Goal: Task Accomplishment & Management: Manage account settings

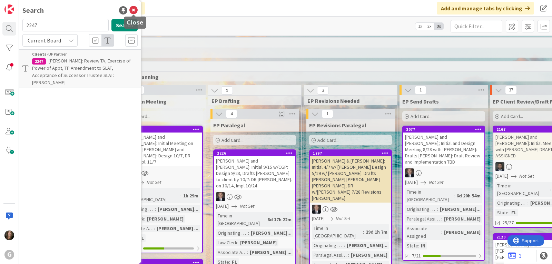
click at [133, 13] on icon at bounding box center [133, 10] width 8 height 8
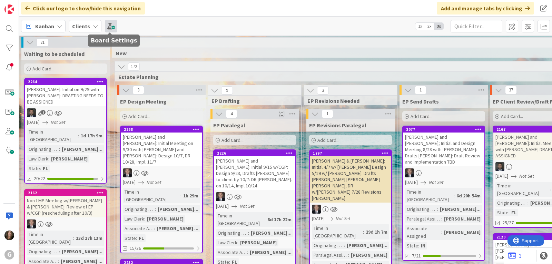
click at [111, 24] on span at bounding box center [111, 26] width 12 height 12
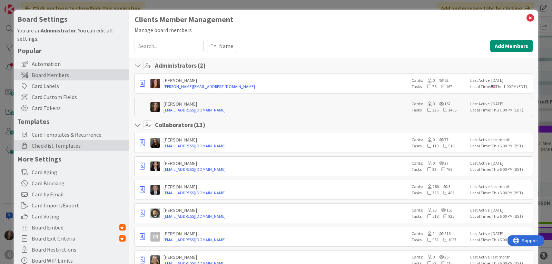
click at [41, 148] on span "Checklist Templates" at bounding box center [79, 146] width 94 height 8
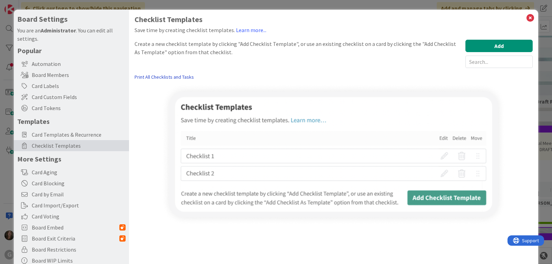
click at [168, 78] on link "Print All Checklists and Tasks" at bounding box center [164, 77] width 59 height 7
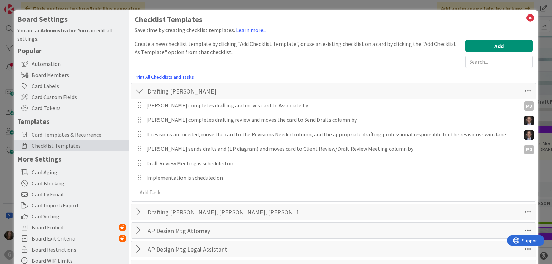
click at [139, 94] on div at bounding box center [139, 91] width 9 height 12
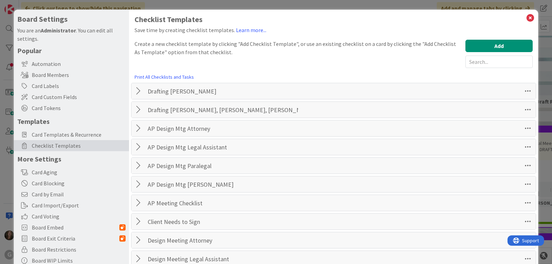
scroll to position [104, 0]
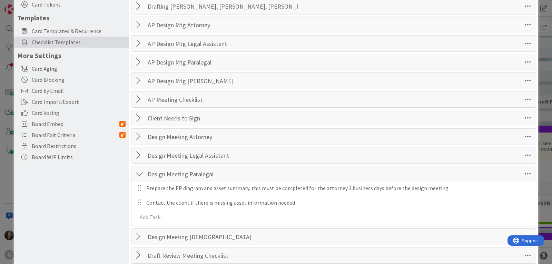
click at [141, 173] on div at bounding box center [139, 174] width 9 height 12
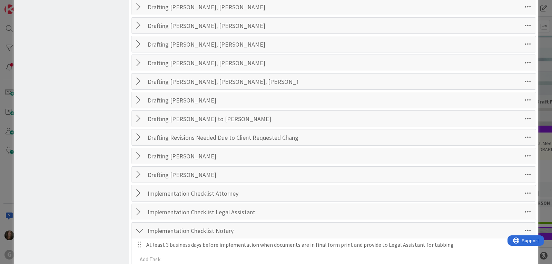
scroll to position [380, 0]
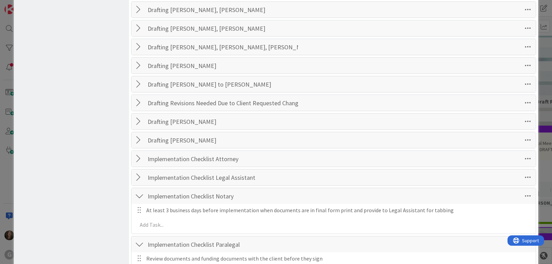
click at [139, 194] on div at bounding box center [139, 196] width 9 height 12
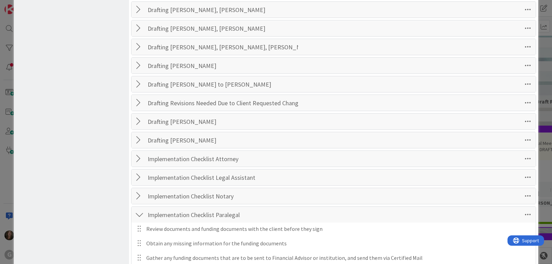
click at [139, 177] on div at bounding box center [139, 177] width 9 height 12
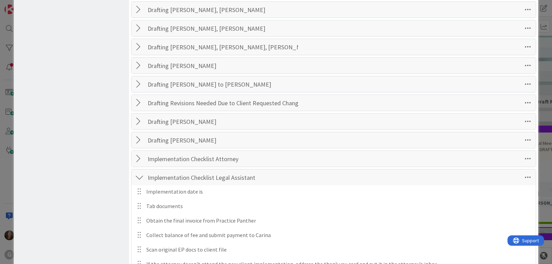
scroll to position [483, 0]
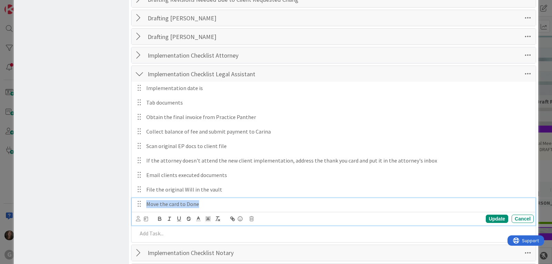
drag, startPoint x: 215, startPoint y: 205, endPoint x: 125, endPoint y: 92, distance: 144.7
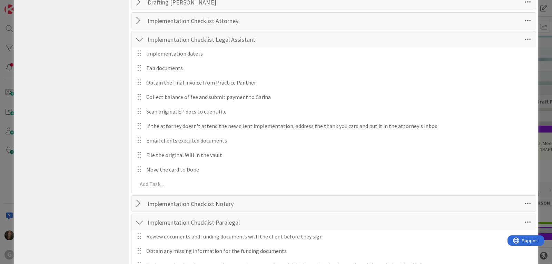
click at [141, 222] on div at bounding box center [139, 222] width 9 height 12
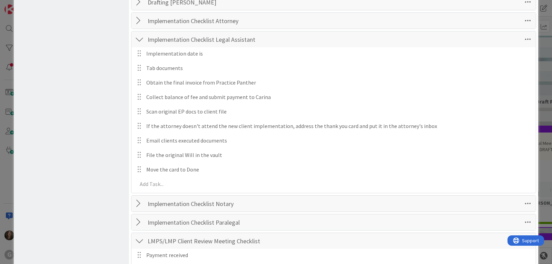
scroll to position [587, 0]
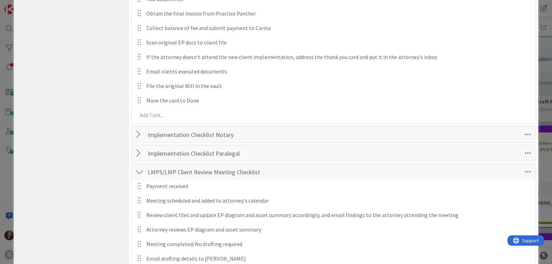
click at [140, 170] on div at bounding box center [139, 172] width 9 height 12
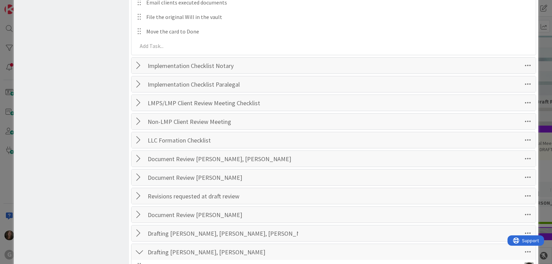
scroll to position [725, 0]
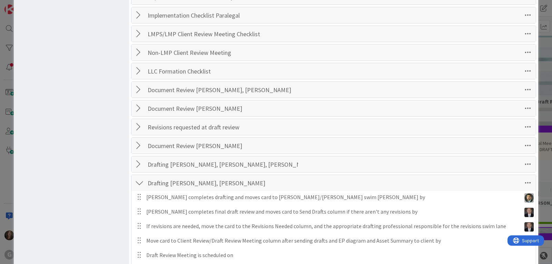
click at [140, 186] on div at bounding box center [139, 183] width 9 height 12
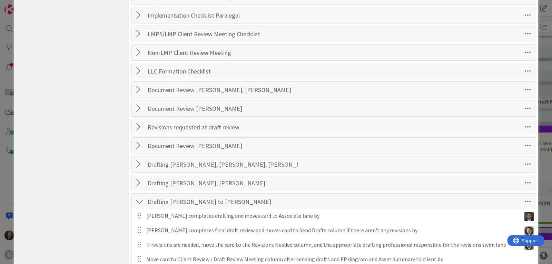
scroll to position [794, 0]
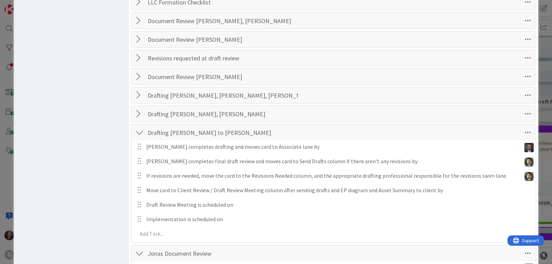
click at [138, 132] on div at bounding box center [139, 132] width 9 height 12
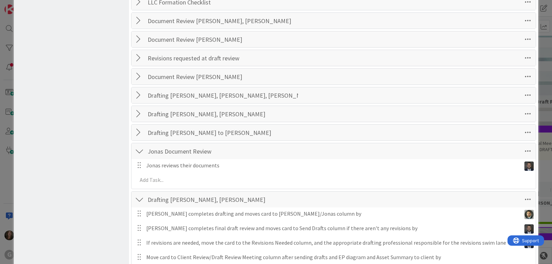
click at [138, 153] on div at bounding box center [139, 151] width 9 height 12
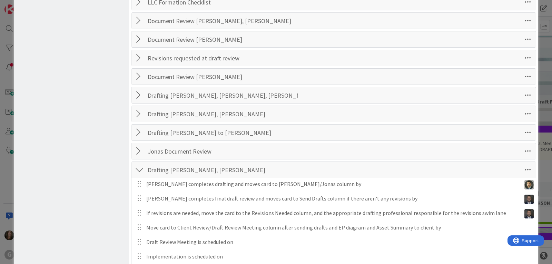
click at [141, 170] on div at bounding box center [139, 170] width 9 height 12
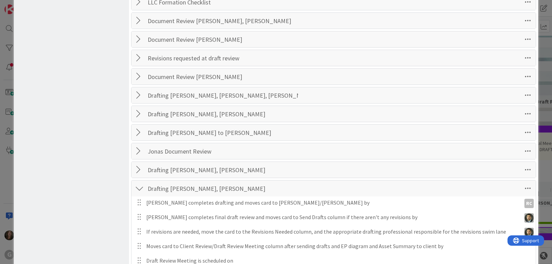
click at [137, 186] on div at bounding box center [139, 188] width 9 height 12
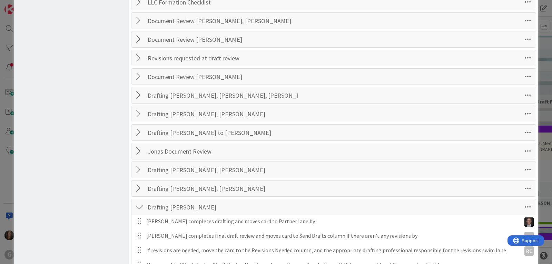
scroll to position [898, 0]
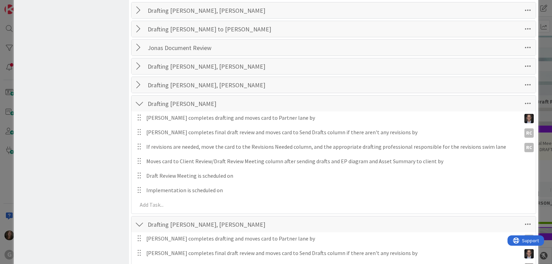
click at [139, 106] on div at bounding box center [139, 103] width 9 height 12
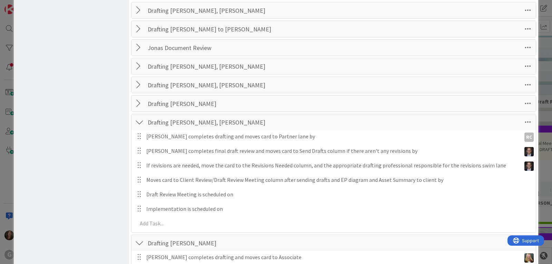
click at [138, 123] on div at bounding box center [139, 122] width 9 height 12
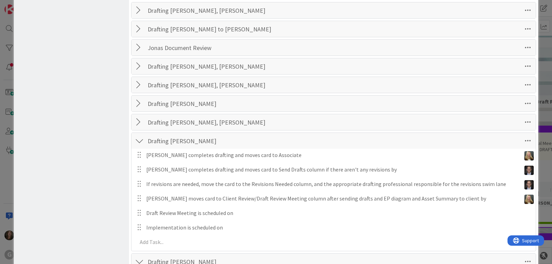
click at [138, 141] on div at bounding box center [139, 141] width 9 height 12
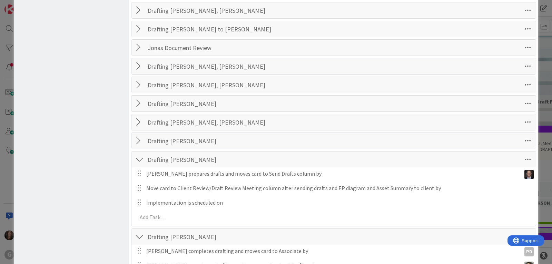
click at [138, 160] on div at bounding box center [139, 159] width 9 height 12
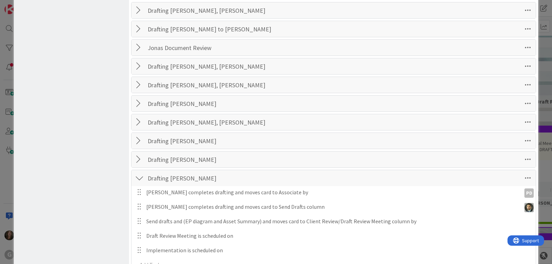
click at [140, 179] on div at bounding box center [139, 178] width 9 height 12
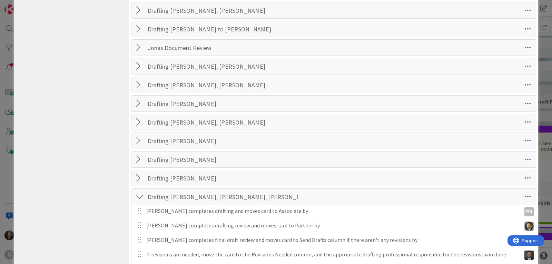
click at [140, 198] on div at bounding box center [139, 197] width 9 height 12
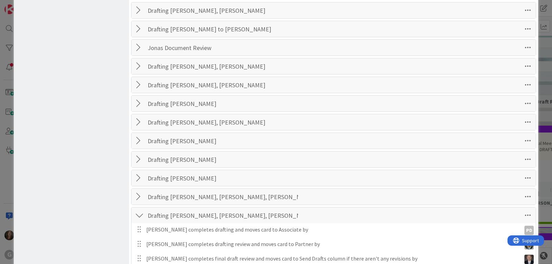
click at [139, 217] on div at bounding box center [139, 215] width 9 height 12
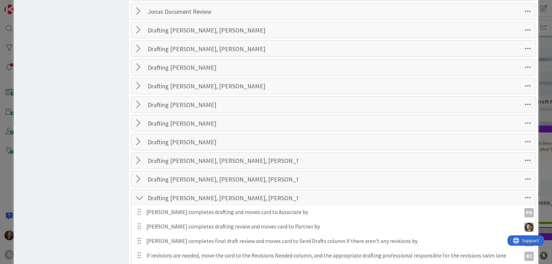
scroll to position [967, 0]
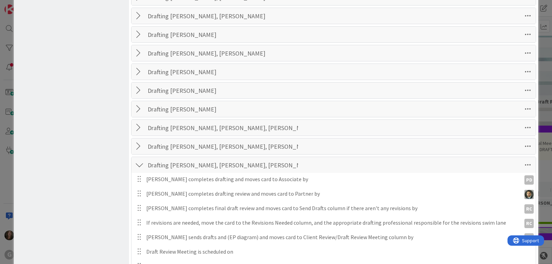
click at [136, 163] on div at bounding box center [139, 165] width 9 height 12
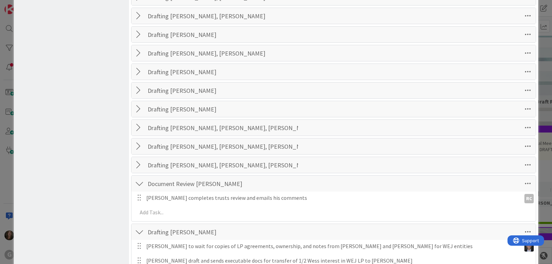
click at [139, 182] on div at bounding box center [139, 183] width 9 height 12
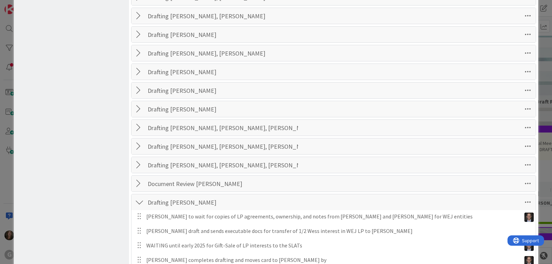
click at [139, 199] on div at bounding box center [139, 202] width 9 height 12
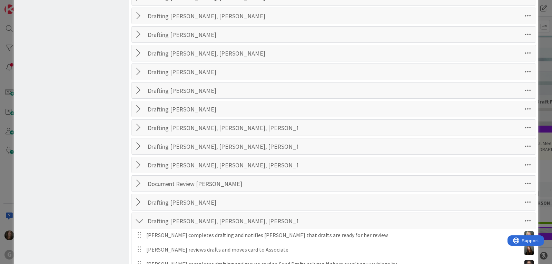
click at [141, 221] on div at bounding box center [139, 221] width 9 height 12
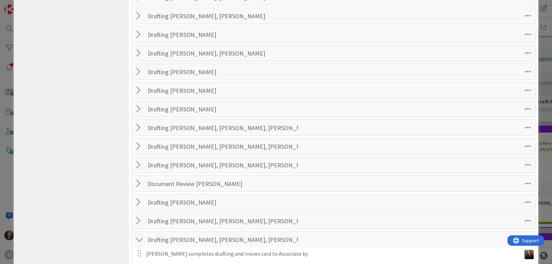
click at [141, 239] on div at bounding box center [139, 239] width 9 height 12
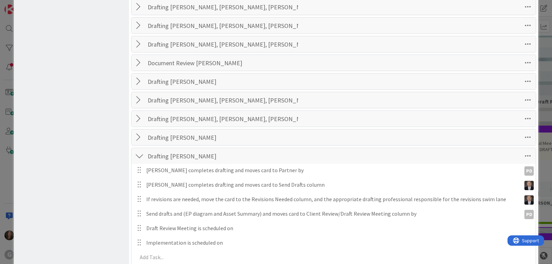
scroll to position [1139, 0]
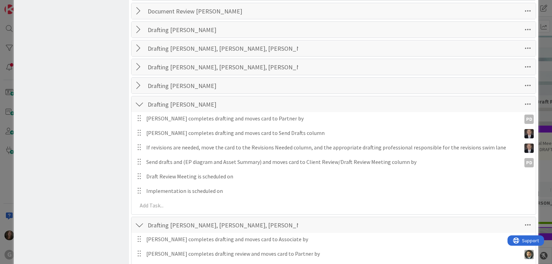
click at [141, 105] on div at bounding box center [139, 104] width 9 height 12
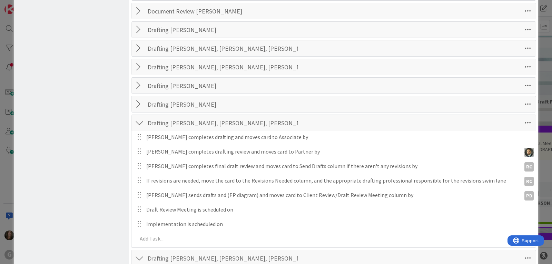
click at [140, 123] on div at bounding box center [139, 123] width 9 height 12
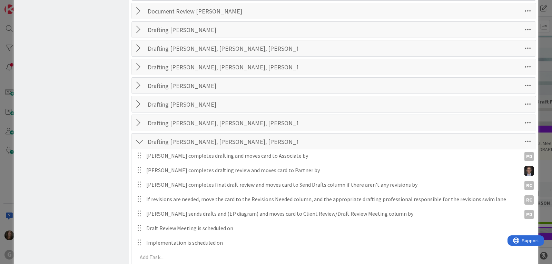
click at [138, 123] on div at bounding box center [139, 123] width 9 height 12
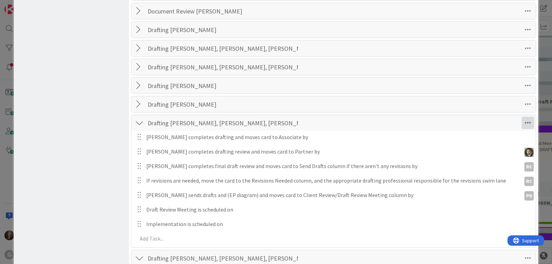
click at [524, 121] on icon at bounding box center [528, 123] width 12 height 12
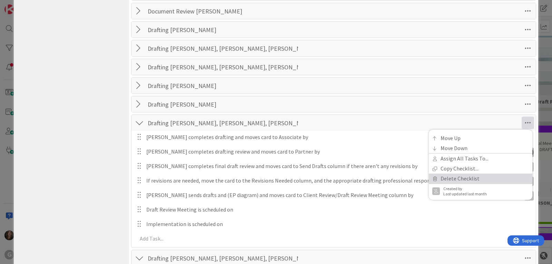
click at [474, 178] on link "Delete Checklist" at bounding box center [481, 179] width 104 height 10
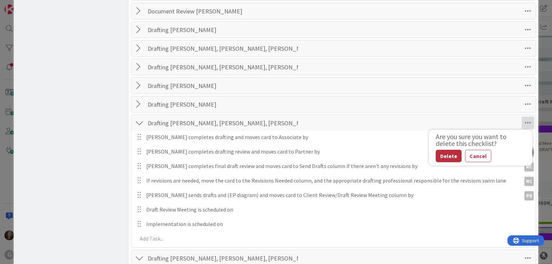
click at [439, 157] on button "Delete" at bounding box center [449, 156] width 26 height 12
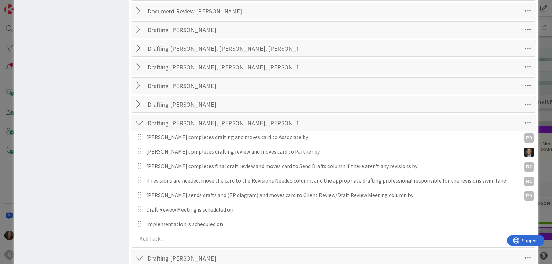
click at [139, 125] on div at bounding box center [139, 123] width 9 height 12
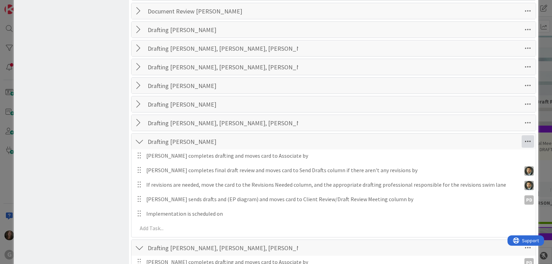
click at [522, 138] on icon at bounding box center [528, 141] width 12 height 12
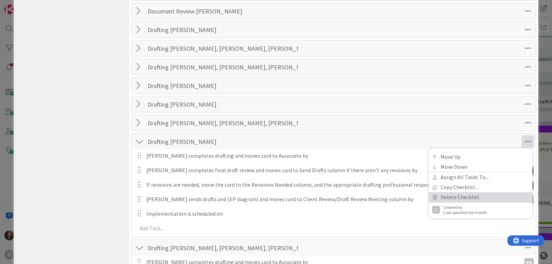
click at [461, 196] on link "Delete Checklist" at bounding box center [481, 197] width 104 height 10
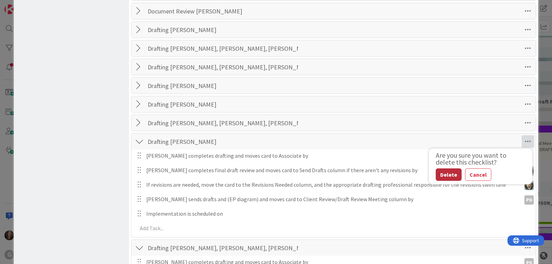
click at [447, 173] on button "Delete" at bounding box center [449, 174] width 26 height 12
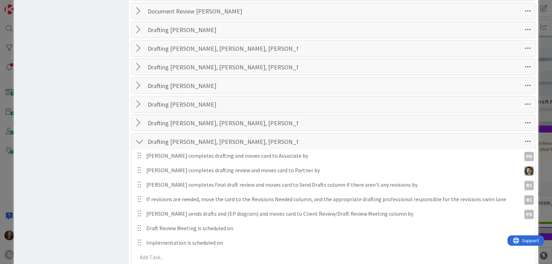
click at [140, 143] on div at bounding box center [139, 141] width 9 height 12
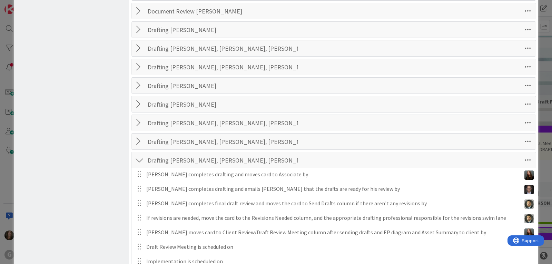
click at [136, 158] on div at bounding box center [139, 160] width 9 height 12
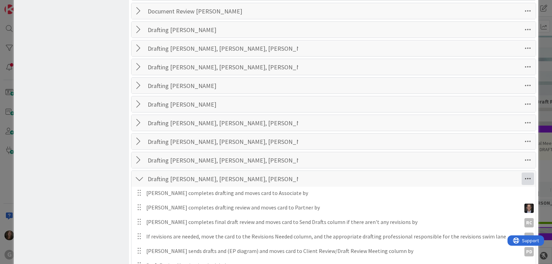
click at [524, 176] on icon at bounding box center [528, 179] width 12 height 12
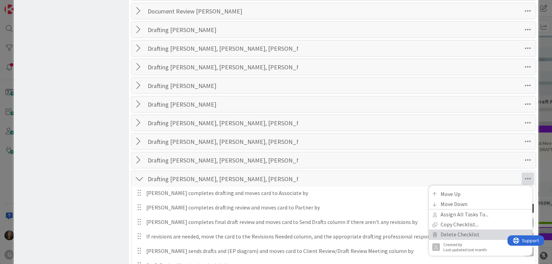
click at [466, 234] on link "Delete Checklist" at bounding box center [481, 235] width 104 height 10
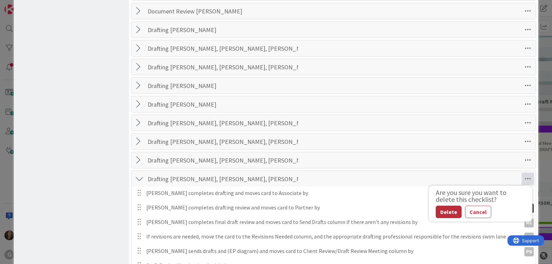
click at [444, 211] on button "Delete" at bounding box center [449, 212] width 26 height 12
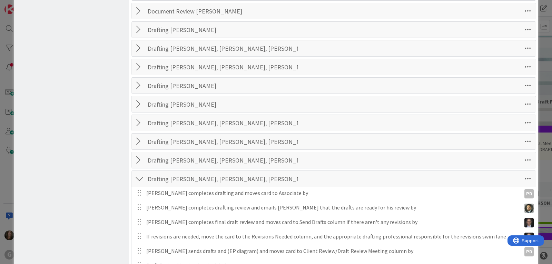
click at [140, 181] on div at bounding box center [139, 179] width 9 height 12
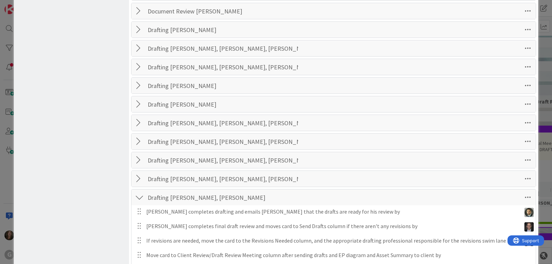
click at [138, 196] on div at bounding box center [139, 197] width 9 height 12
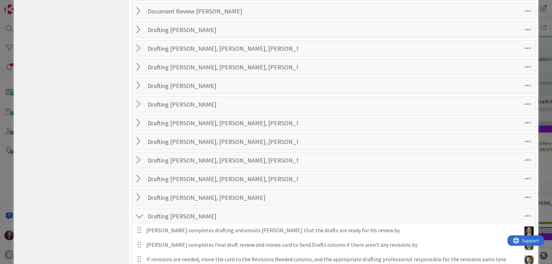
click at [137, 215] on div at bounding box center [139, 216] width 9 height 12
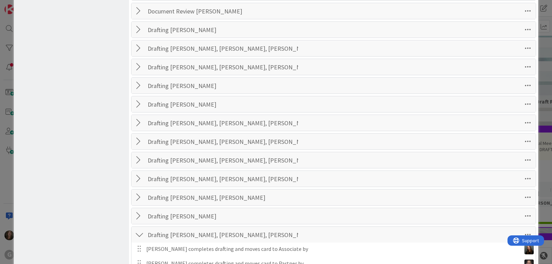
click at [137, 233] on div at bounding box center [139, 235] width 9 height 12
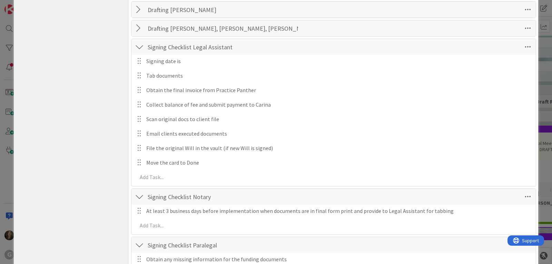
scroll to position [1347, 0]
click at [141, 194] on div at bounding box center [139, 196] width 9 height 12
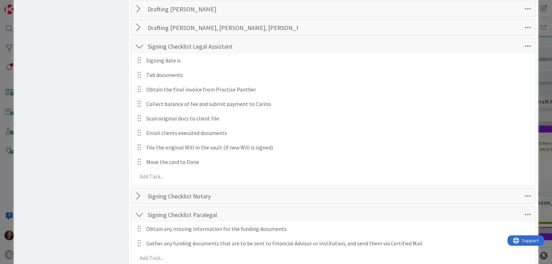
click at [141, 213] on div at bounding box center [139, 215] width 9 height 12
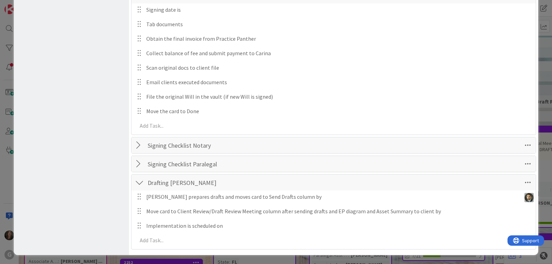
scroll to position [1398, 0]
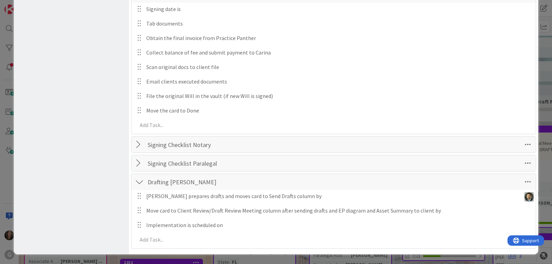
click at [138, 180] on div at bounding box center [139, 182] width 9 height 12
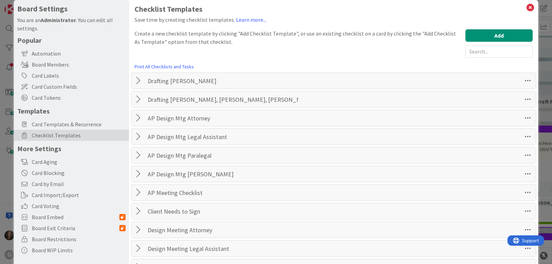
scroll to position [0, 0]
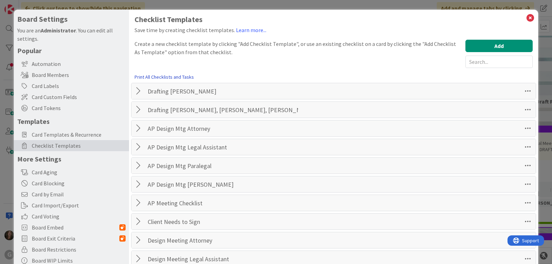
click at [172, 78] on link "Print All Checklists and Tasks" at bounding box center [164, 77] width 59 height 7
click at [170, 77] on link "Print All Checklists and Tasks" at bounding box center [164, 77] width 59 height 7
click at [527, 15] on icon at bounding box center [530, 18] width 9 height 10
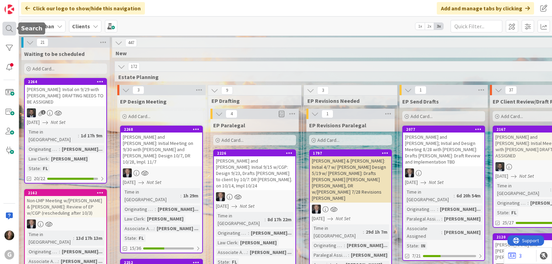
click at [9, 25] on div at bounding box center [9, 29] width 14 height 14
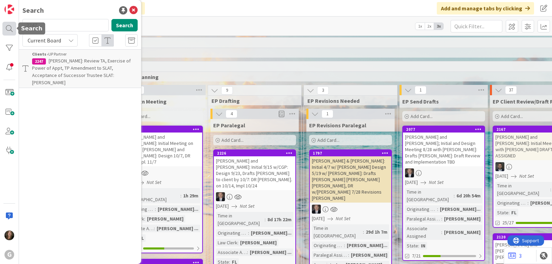
drag, startPoint x: 92, startPoint y: 25, endPoint x: 14, endPoint y: 26, distance: 78.0
click at [14, 26] on div "G Search 2247 Search Current Board Clients › UP Partner 2247 [PERSON_NAME]: Rev…" at bounding box center [9, 132] width 19 height 264
type input "[PERSON_NAME]"
